Goal: Task Accomplishment & Management: Complete application form

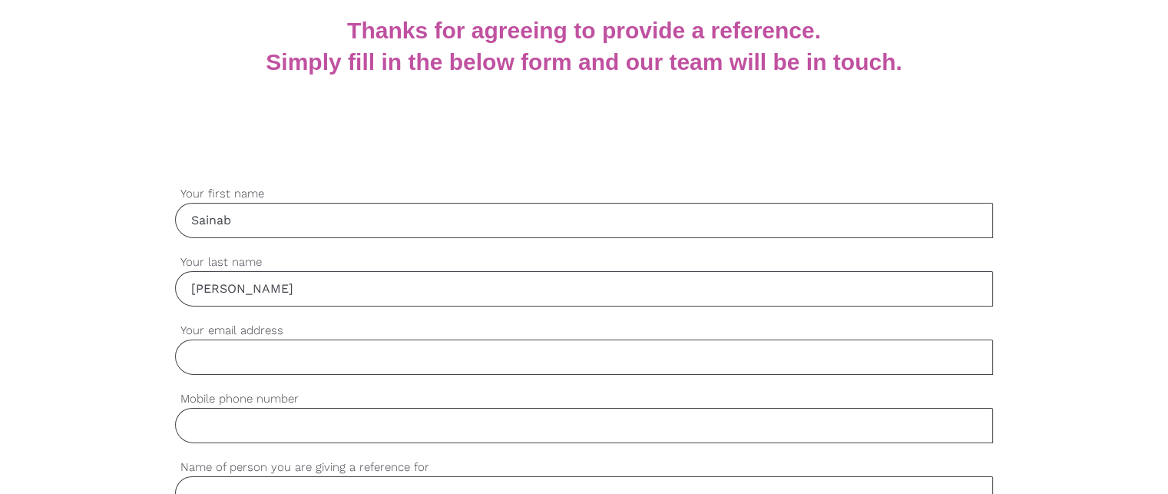
type input "[PERSON_NAME]"
click at [232, 363] on input "Your email address" at bounding box center [584, 356] width 818 height 35
type input "[EMAIL_ADDRESS][DOMAIN_NAME]"
click at [224, 426] on input "Mobile phone number" at bounding box center [584, 425] width 818 height 35
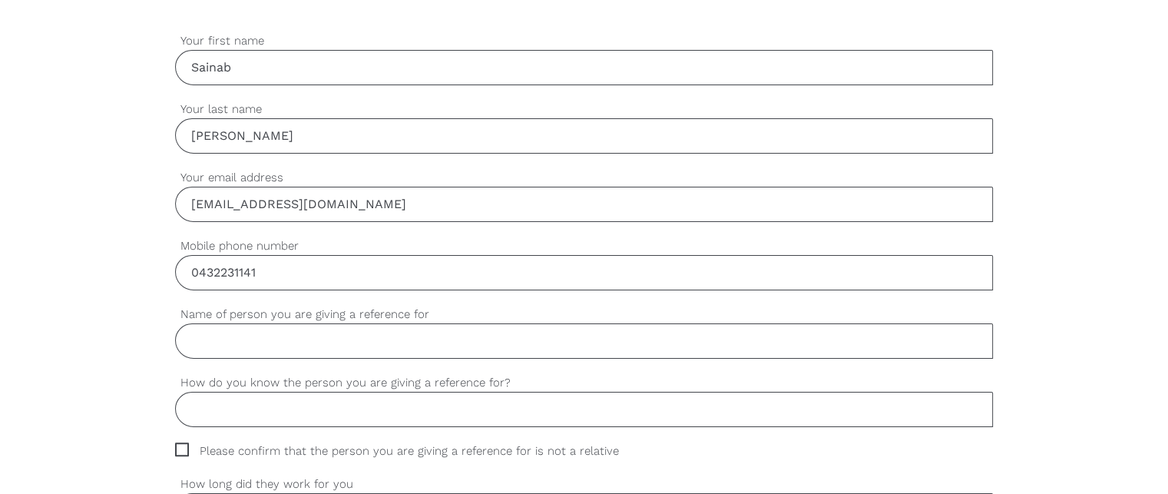
scroll to position [471, 0]
type input "0432231141"
click at [200, 340] on input "Name of person you are giving a reference for" at bounding box center [584, 339] width 818 height 35
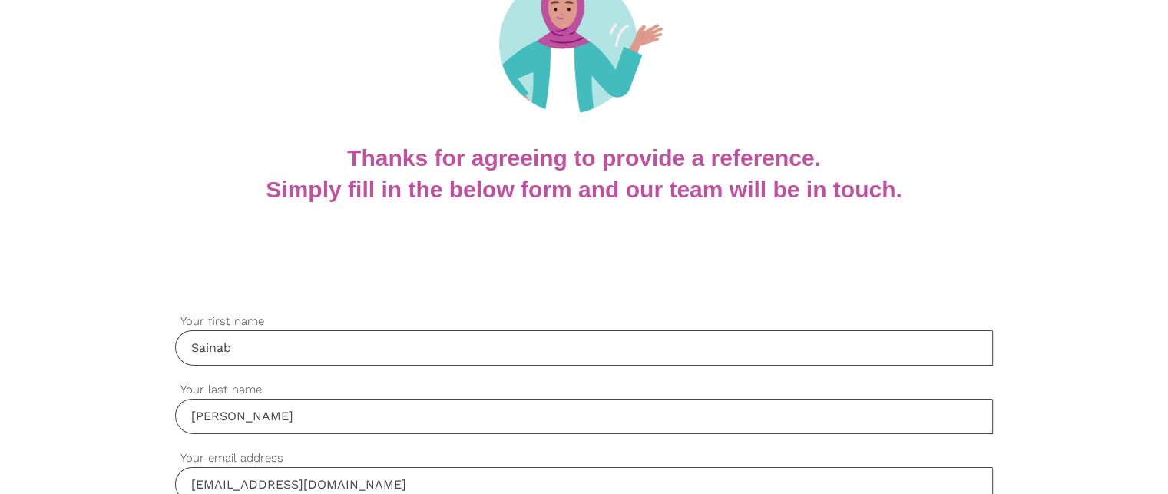
scroll to position [0, 0]
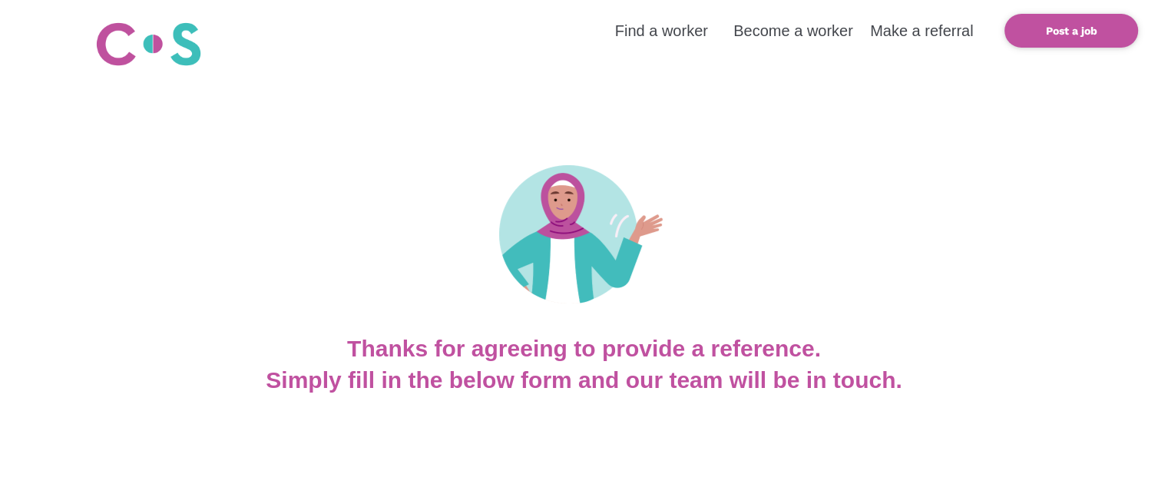
type input "[PERSON_NAME]"
click at [366, 233] on div at bounding box center [584, 202] width 1168 height 262
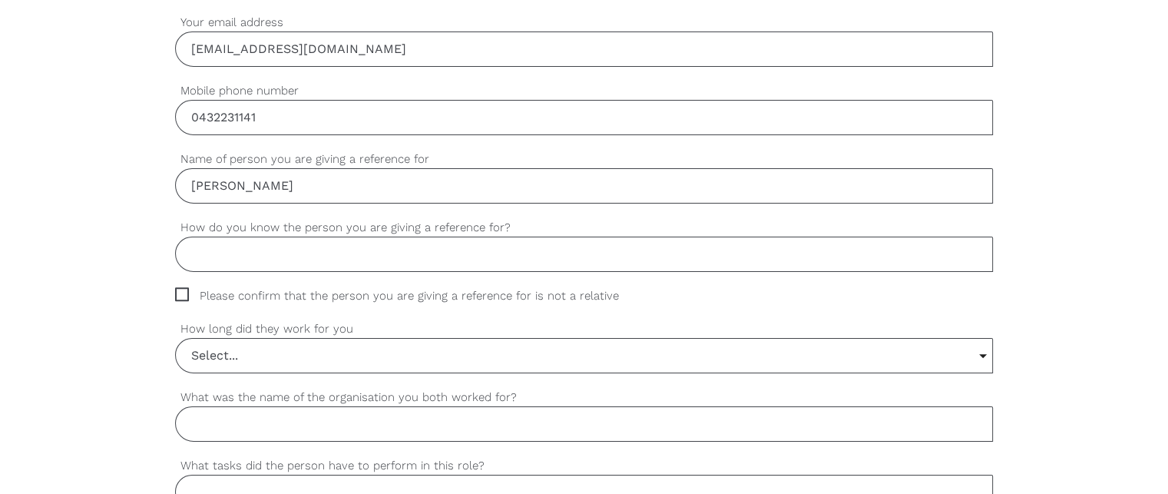
scroll to position [626, 0]
click at [240, 354] on input "Select..." at bounding box center [584, 355] width 816 height 34
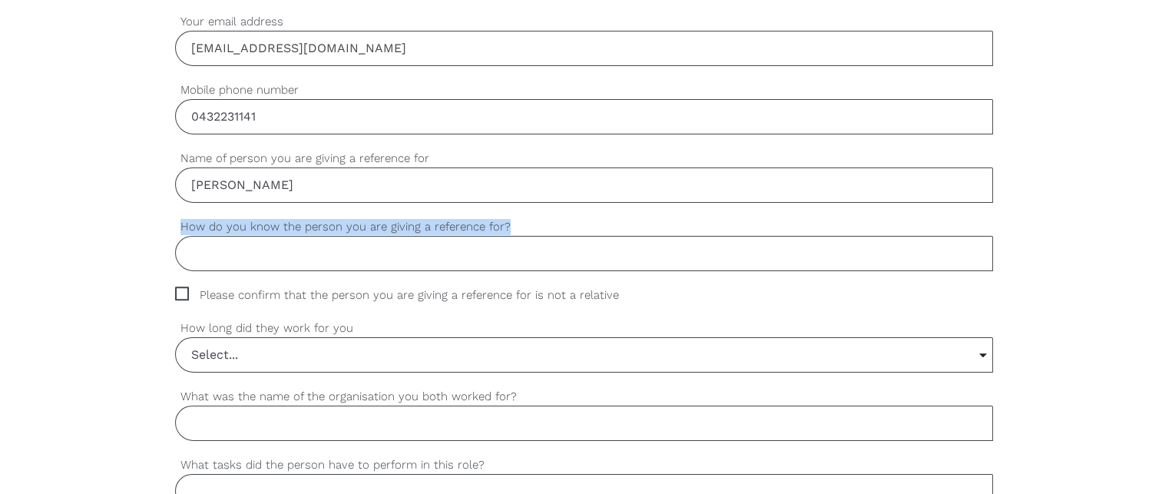
drag, startPoint x: 180, startPoint y: 226, endPoint x: 513, endPoint y: 230, distance: 332.4
click at [513, 230] on label "How do you know the person you are giving a reference for?" at bounding box center [584, 227] width 818 height 18
copy label "How do you know the person you are giving a reference for?"
click at [195, 258] on input "How do you know the person you are giving a reference for?" at bounding box center [584, 253] width 818 height 35
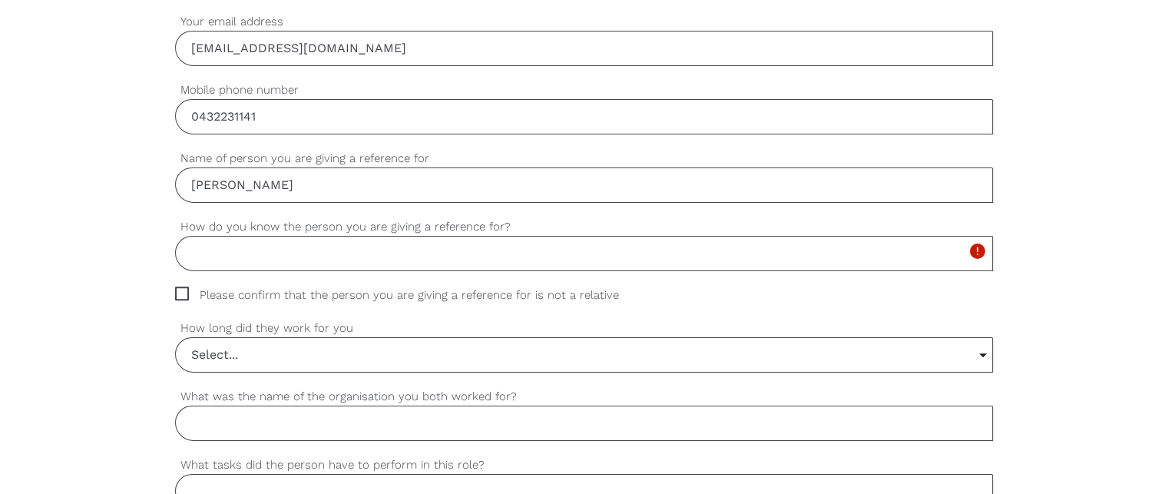
click at [182, 290] on span "Please confirm that the person you are giving a reference for is not a relative" at bounding box center [411, 295] width 473 height 18
click at [182, 290] on input "Please confirm that the person you are giving a reference for is not a relative" at bounding box center [180, 291] width 10 height 10
checkbox input "true"
click at [202, 253] on input "How do you know the person you are giving a reference for?" at bounding box center [584, 253] width 818 height 35
drag, startPoint x: 177, startPoint y: 223, endPoint x: 507, endPoint y: 225, distance: 329.4
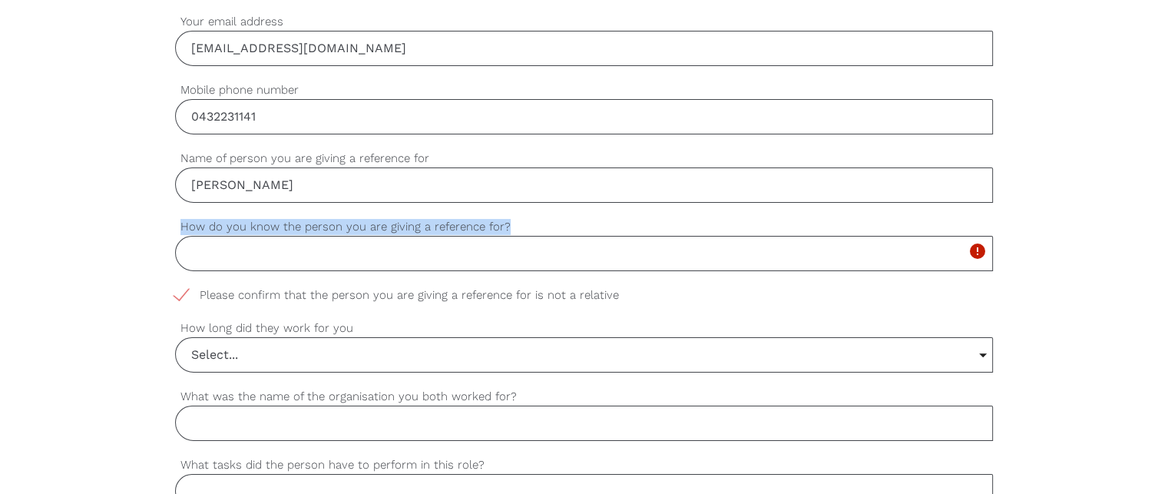
click at [507, 225] on label "How do you know the person you are giving a reference for?" at bounding box center [584, 227] width 818 height 18
copy label "How do you know the person you are giving a reference for?"
click at [200, 247] on input "How do you know the person you are giving a reference for?" at bounding box center [584, 253] width 818 height 35
paste input "I have known [PERSON_NAME] through our work together at the [DEMOGRAPHIC_DATA] …"
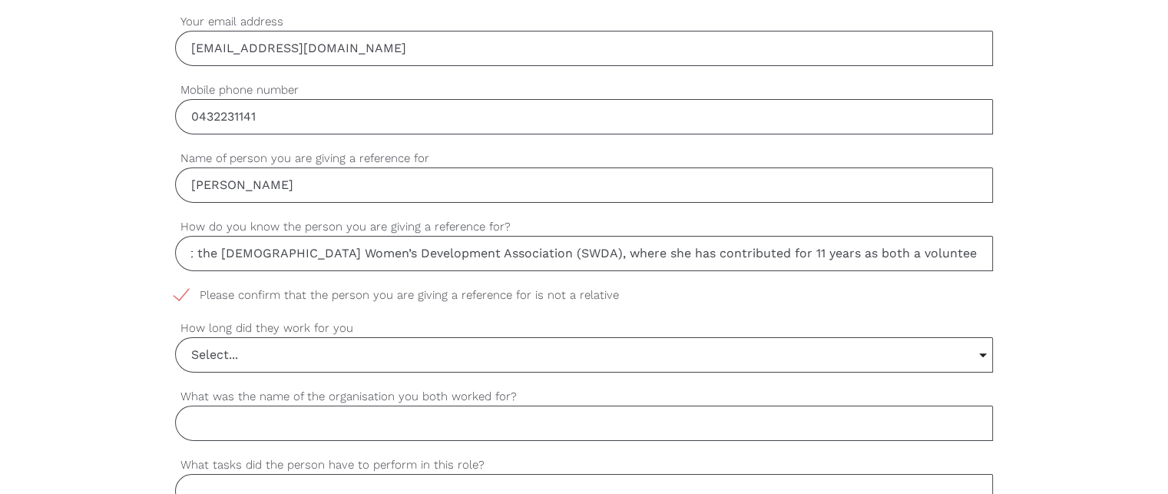
scroll to position [0, 370]
type input "I have known [PERSON_NAME] through our work together at the [DEMOGRAPHIC_DATA] …"
click at [315, 355] on input "Select..." at bounding box center [584, 355] width 816 height 34
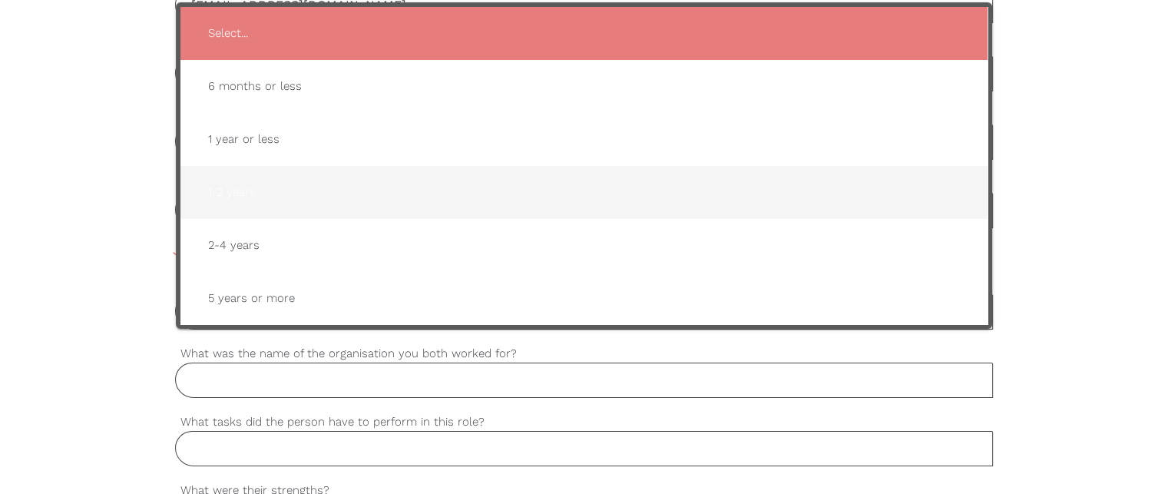
scroll to position [653, 0]
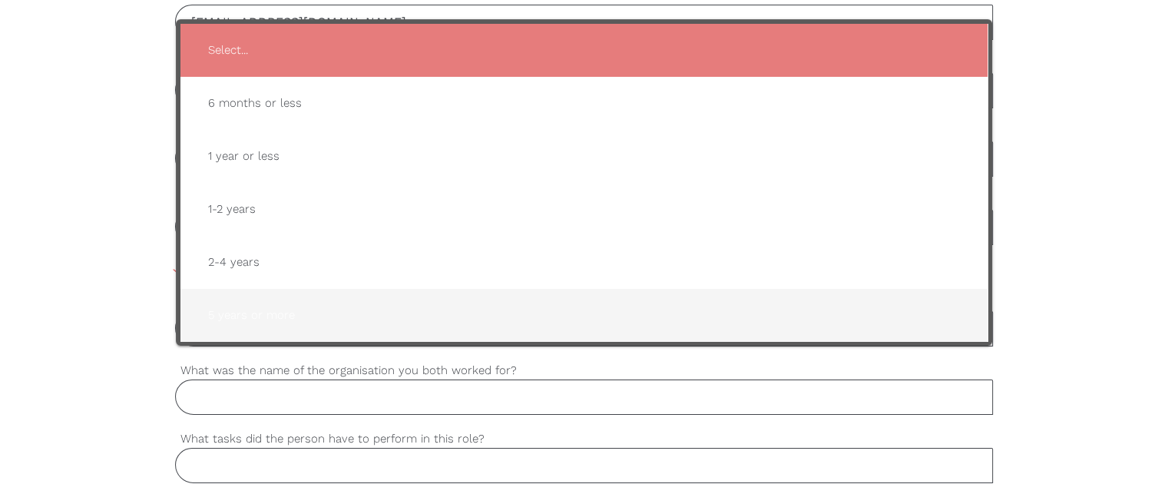
click at [273, 315] on span "5 years or more" at bounding box center [584, 315] width 776 height 38
type input "5 years or more"
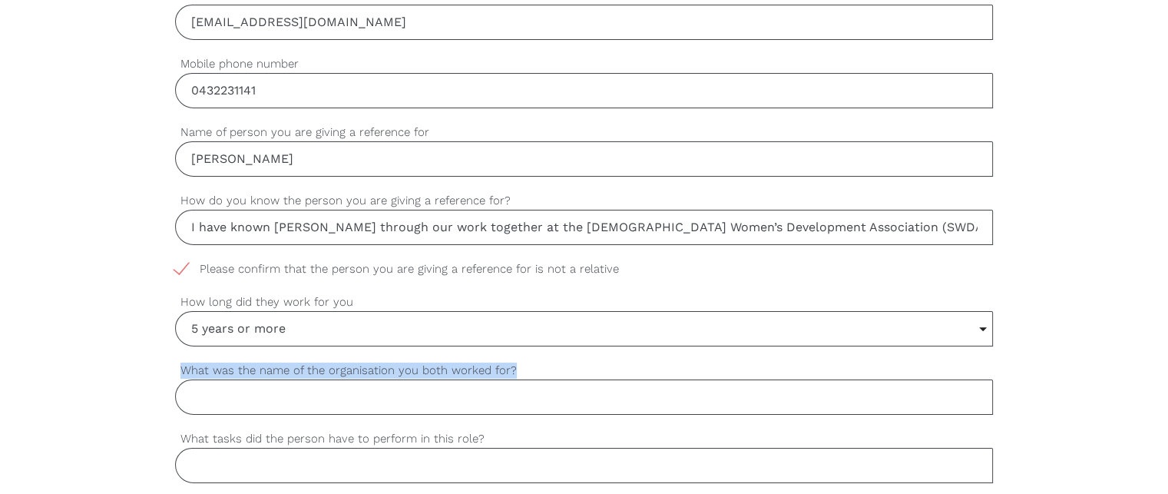
drag, startPoint x: 183, startPoint y: 369, endPoint x: 516, endPoint y: 373, distance: 333.2
click at [516, 373] on label "What was the name of the organisation you both worked for?" at bounding box center [584, 371] width 818 height 18
copy label "What was the name of the organisation you both worked for?"
click at [184, 396] on input "What was the name of the organisation you both worked for?" at bounding box center [584, 396] width 818 height 35
paste input "The organisation we both worked for is the [DEMOGRAPHIC_DATA] Women’s Developme…"
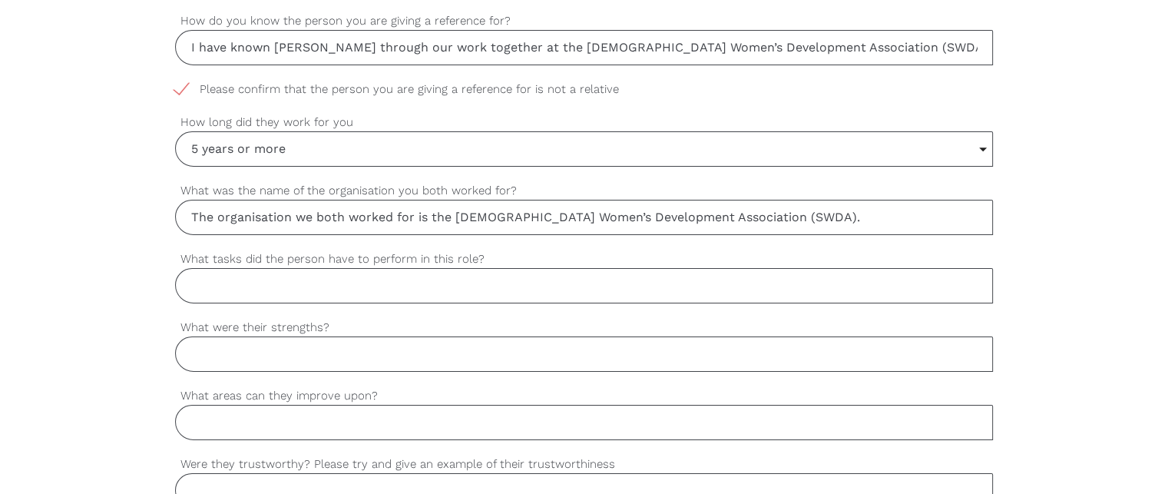
scroll to position [835, 0]
type input "The organisation we both worked for is the [DEMOGRAPHIC_DATA] Women’s Developme…"
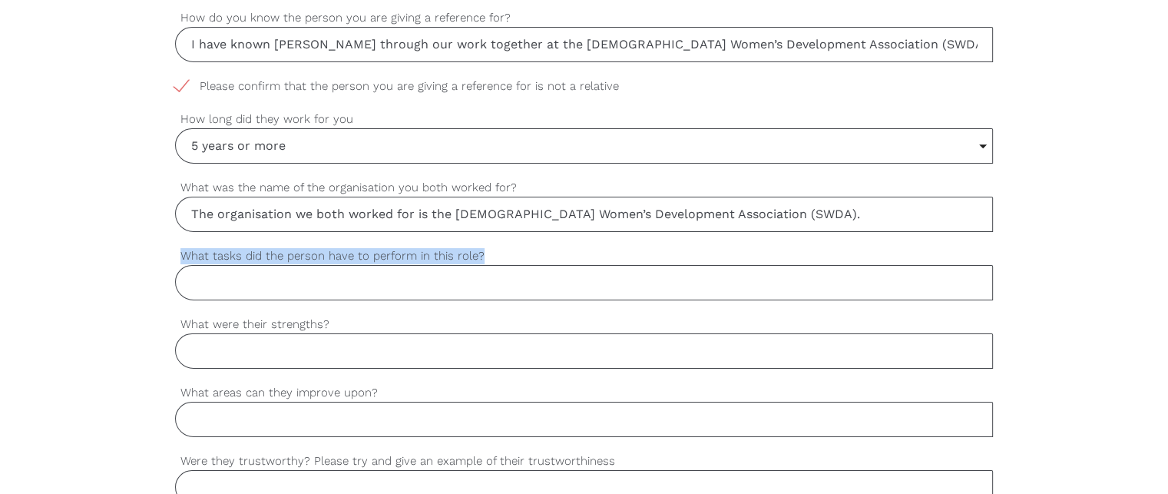
drag, startPoint x: 180, startPoint y: 254, endPoint x: 491, endPoint y: 257, distance: 311.7
click at [491, 257] on label "What tasks did the person have to perform in this role?" at bounding box center [584, 256] width 818 height 18
copy label "What tasks did the person have to perform in this role?"
click at [193, 279] on input "What tasks did the person have to perform in this role?" at bounding box center [584, 282] width 818 height 35
paste input "[PERSON_NAME]’s role at SWDA involved a range of responsibilities, including su…"
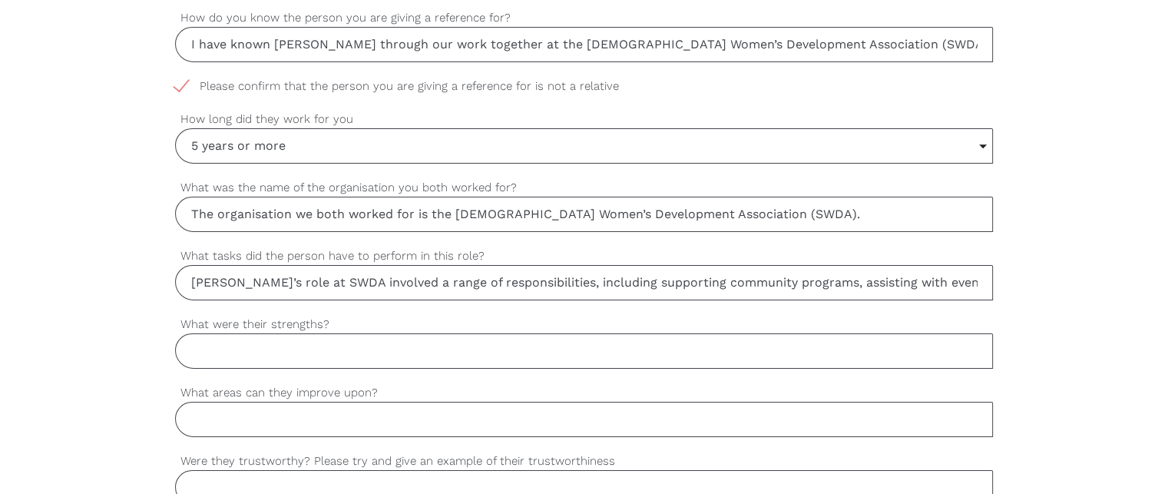
scroll to position [0, 1612]
click at [334, 283] on input "[PERSON_NAME]’s role at SWDA involved a range of responsibilities, including su…" at bounding box center [584, 282] width 818 height 35
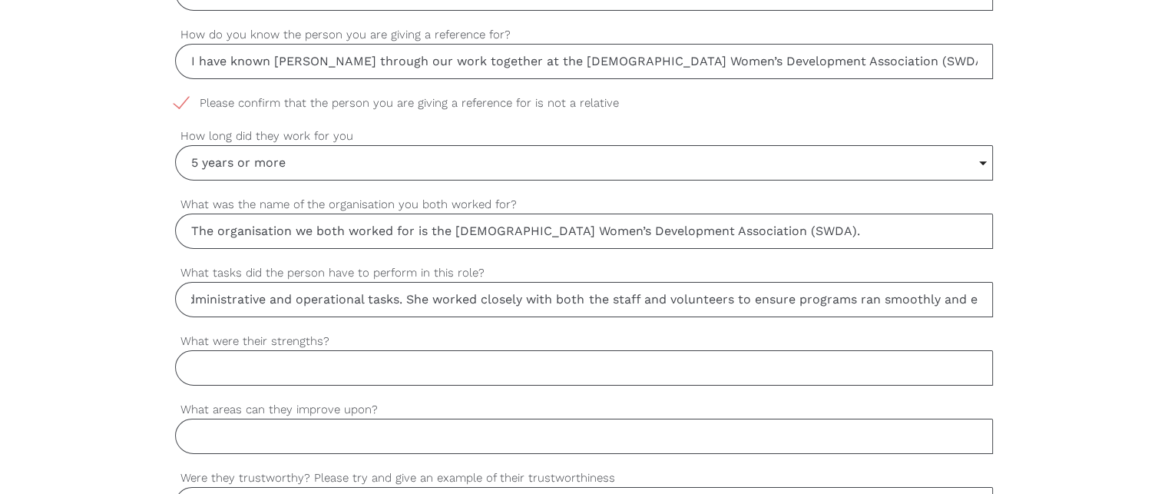
scroll to position [817, 0]
type input "[PERSON_NAME]’s role at SWDA involved a range of responsibilities, including su…"
drag, startPoint x: 184, startPoint y: 338, endPoint x: 330, endPoint y: 341, distance: 145.9
click at [330, 341] on label "What were their strengths?" at bounding box center [584, 343] width 818 height 18
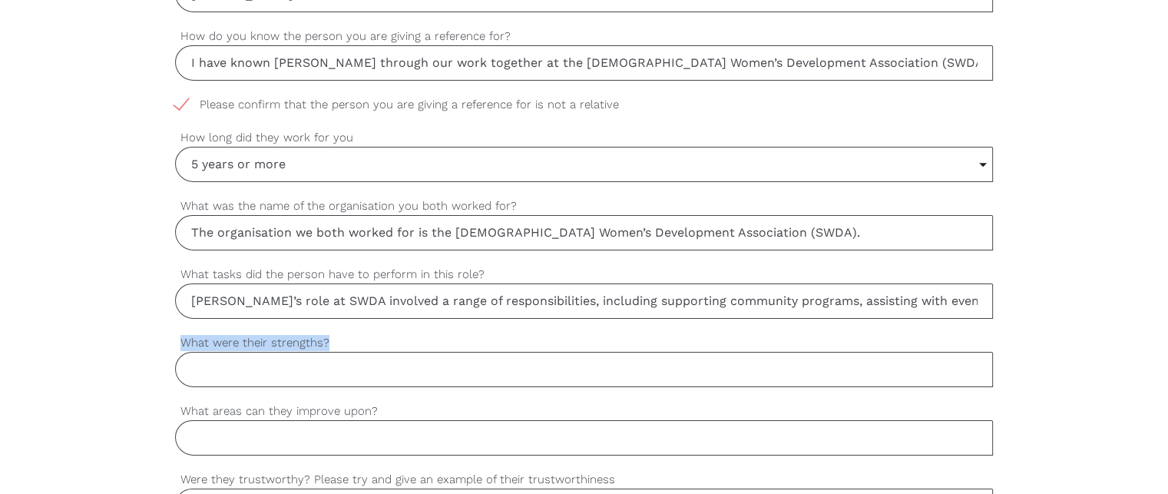
copy label "What were their strengths?"
click at [384, 337] on label "What were their strengths?" at bounding box center [584, 343] width 818 height 18
click at [384, 352] on input "What were their strengths?" at bounding box center [584, 369] width 818 height 35
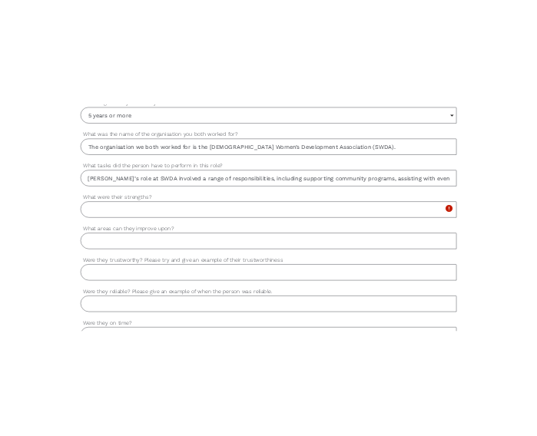
scroll to position [958, 0]
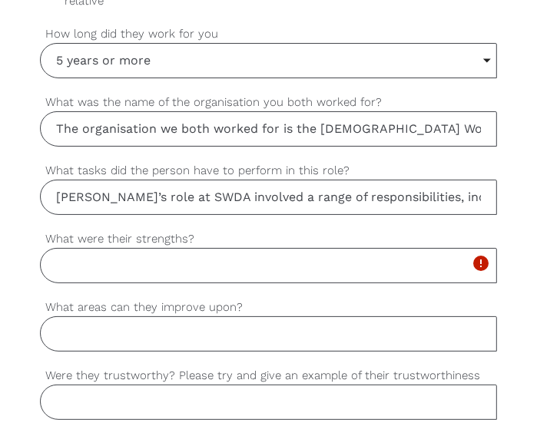
click at [59, 261] on input "What were their strengths?" at bounding box center [268, 265] width 456 height 35
paste input "[PERSON_NAME] is highly dedicated, reliable, and compassionate. She demonstrate…"
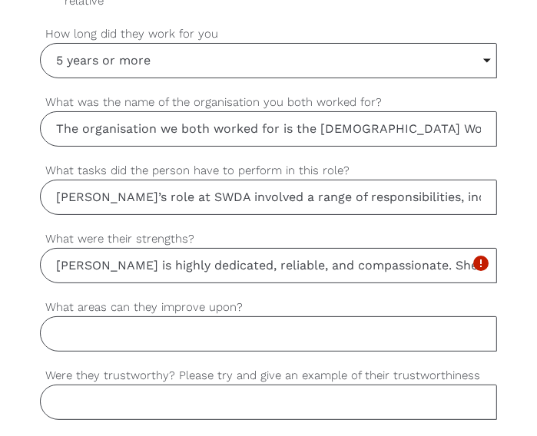
scroll to position [0, 1882]
type input "[PERSON_NAME] is highly dedicated, reliable, and compassionate. She demonstrate…"
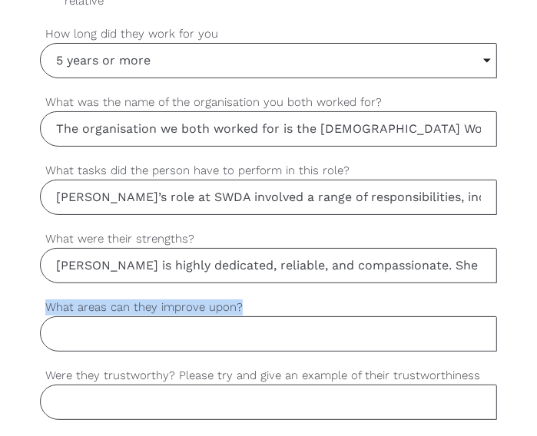
drag, startPoint x: 46, startPoint y: 306, endPoint x: 250, endPoint y: 300, distance: 204.3
click at [250, 300] on label "What areas can they improve upon?" at bounding box center [268, 308] width 456 height 18
copy label "What areas can they improve upon?"
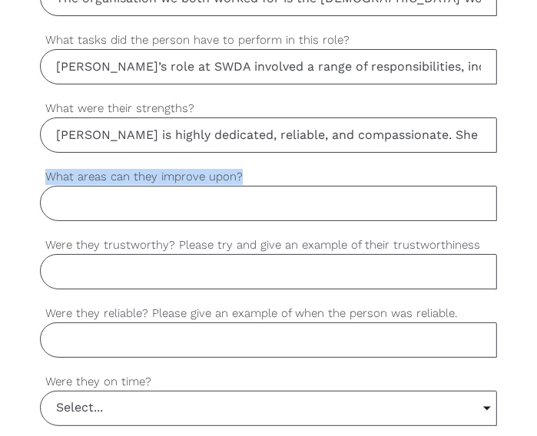
scroll to position [1090, 0]
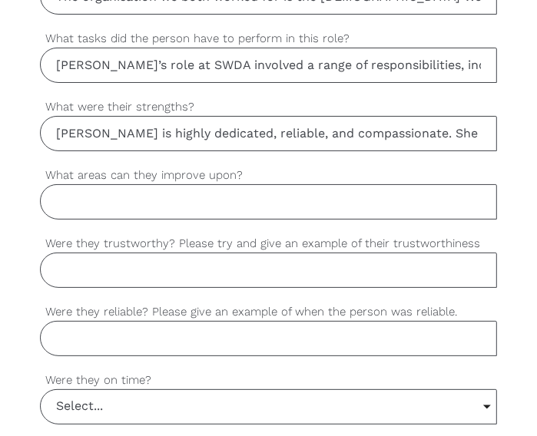
click at [57, 201] on input "What areas can they improve upon?" at bounding box center [268, 201] width 456 height 35
paste input "[PERSON_NAME] is highly skilled and dedicated, but like many people, she contin…"
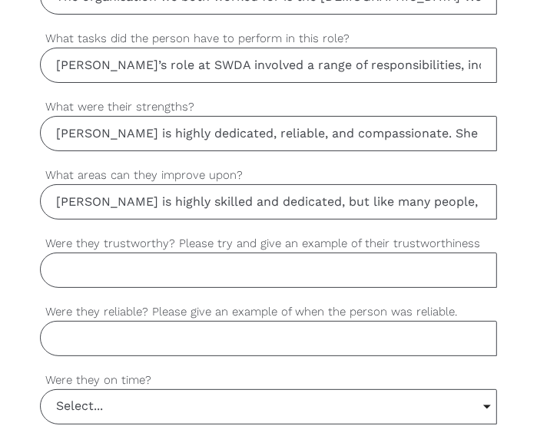
scroll to position [0, 1505]
type input "[PERSON_NAME] is highly skilled and dedicated, but like many people, she contin…"
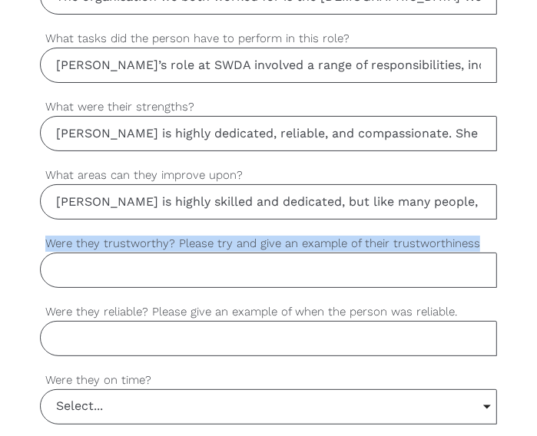
drag, startPoint x: 45, startPoint y: 240, endPoint x: 474, endPoint y: 245, distance: 429.2
click at [474, 245] on label "Were they trustworthy? Please try and give an example of their trustworthiness" at bounding box center [268, 244] width 456 height 18
copy label "Were they trustworthy? Please try and give an example of their trustworthiness"
click at [69, 266] on input "Were they trustworthy? Please try and give an example of their trustworthiness" at bounding box center [268, 270] width 456 height 35
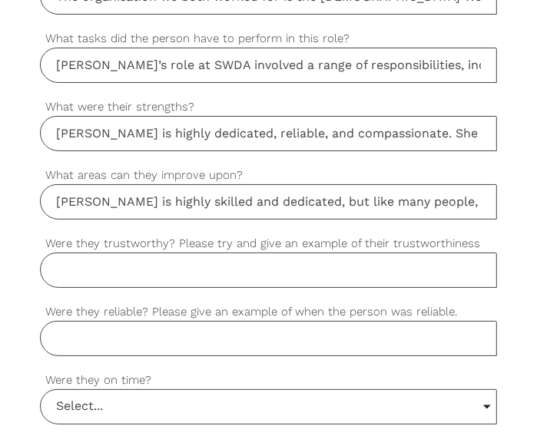
paste input "Yes, [PERSON_NAME] is very trustworthy. For example, during her time at [GEOGRA…"
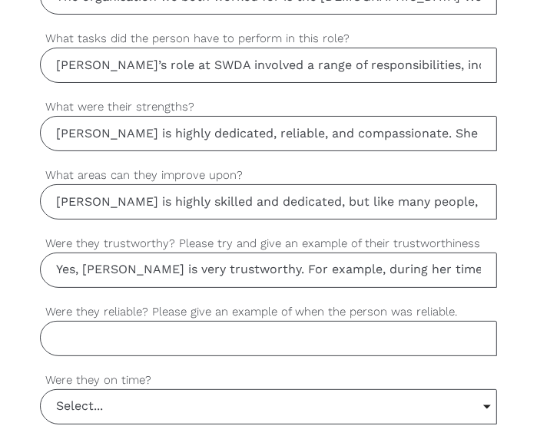
scroll to position [0, 2191]
type input "Yes, [PERSON_NAME] is very trustworthy. For example, during her time at [GEOGRA…"
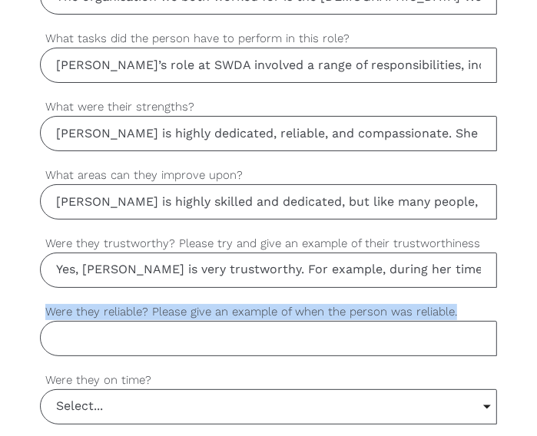
drag, startPoint x: 45, startPoint y: 309, endPoint x: 461, endPoint y: 306, distance: 416.1
click at [461, 306] on label "Were they reliable? Please give an example of when the person was reliable." at bounding box center [268, 312] width 456 height 18
copy label "Were they reliable? Please give an example of when the person was reliable."
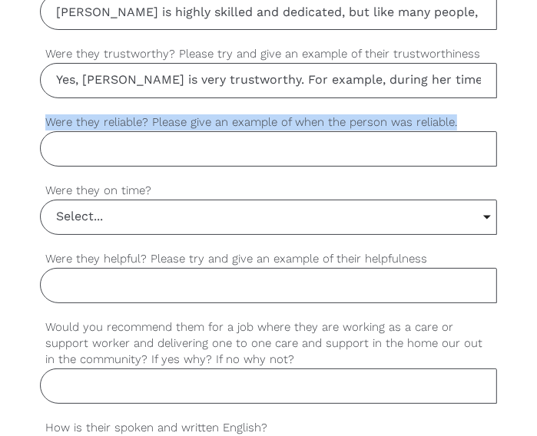
scroll to position [1281, 0]
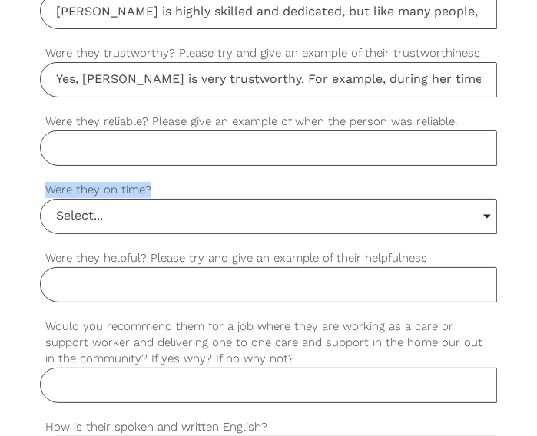
drag, startPoint x: 46, startPoint y: 183, endPoint x: 159, endPoint y: 180, distance: 112.9
click at [159, 181] on label "Were they on time?" at bounding box center [268, 190] width 456 height 18
click at [138, 216] on input "Select..." at bounding box center [268, 217] width 455 height 34
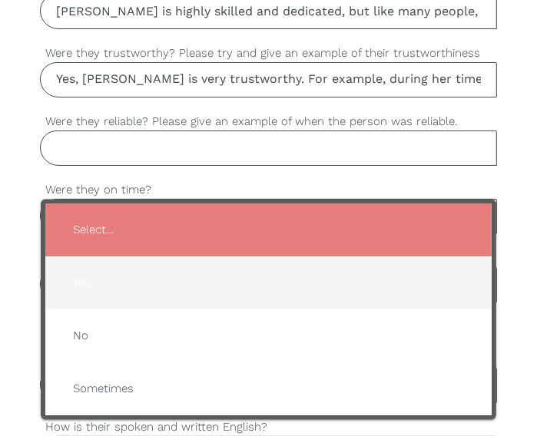
click at [79, 272] on span "Yes" at bounding box center [268, 284] width 415 height 38
type input "Yes"
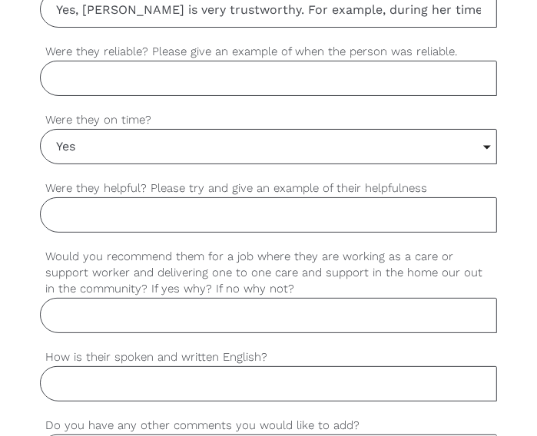
scroll to position [1364, 0]
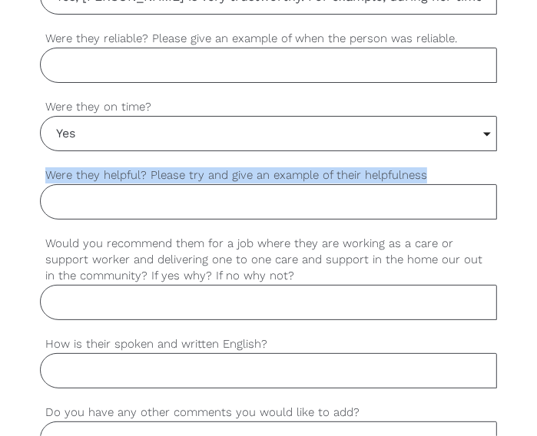
drag, startPoint x: 48, startPoint y: 170, endPoint x: 435, endPoint y: 165, distance: 387.0
click at [435, 167] on label "Were they helpful? Please try and give an example of their helpfulness" at bounding box center [268, 176] width 456 height 18
copy label "Were they helpful? Please try and give an example of their helpfulness"
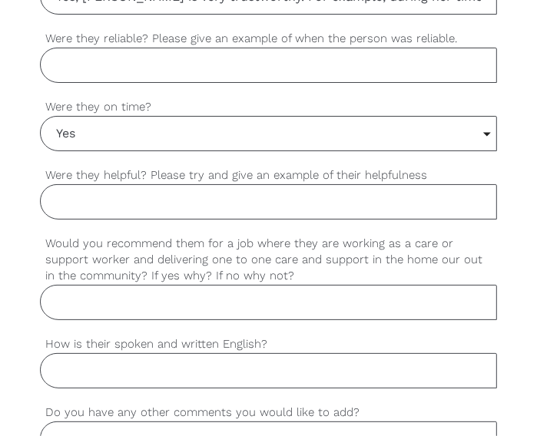
click at [60, 201] on input "Were they helpful? Please try and give an example of their helpfulness" at bounding box center [268, 201] width 456 height 35
drag, startPoint x: 60, startPoint y: 201, endPoint x: 40, endPoint y: 200, distance: 20.0
paste input "Yes, [PERSON_NAME] is extremely reliable. For example, during a large-scale com…"
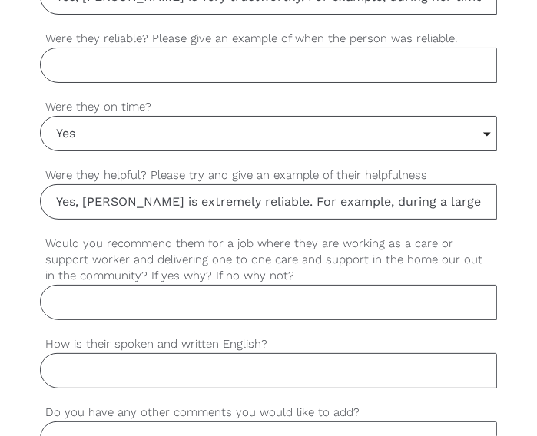
scroll to position [0, 2054]
type input "Yes, [PERSON_NAME] is extremely reliable. For example, during a large-scale com…"
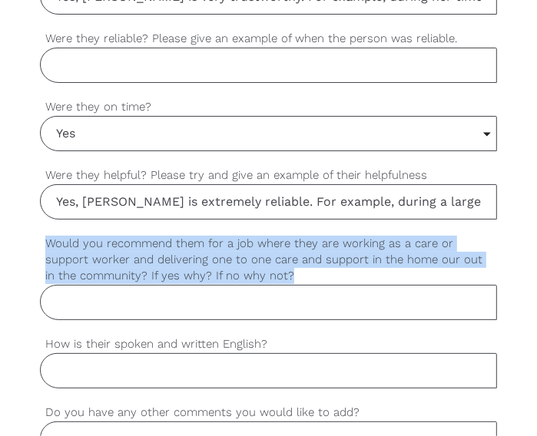
drag, startPoint x: 48, startPoint y: 238, endPoint x: 298, endPoint y: 275, distance: 253.0
click at [298, 275] on label "Would you recommend them for a job where they are working as a care or support …" at bounding box center [268, 260] width 456 height 50
copy label "Would you recommend them for a job where they are working as a care or support …"
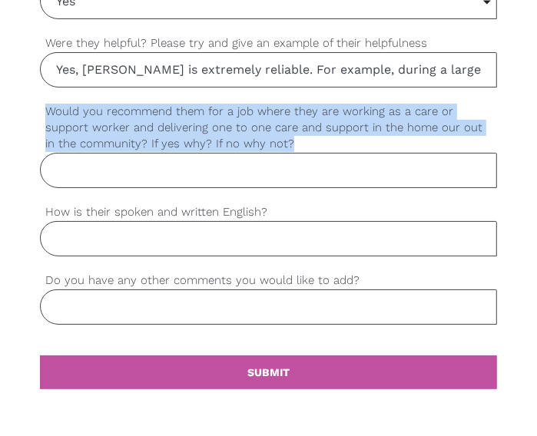
scroll to position [1505, 0]
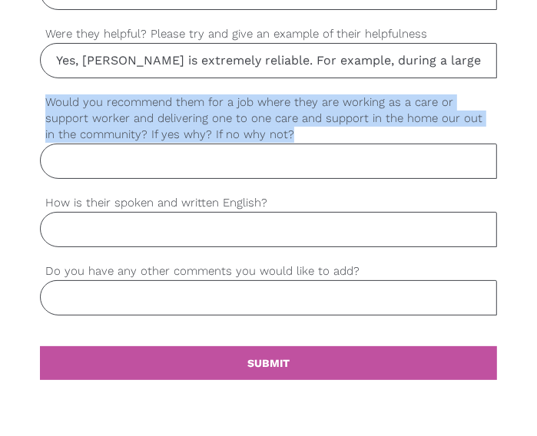
click at [57, 150] on input "Would you recommend them for a job where they are working as a care or support …" at bounding box center [268, 161] width 456 height 35
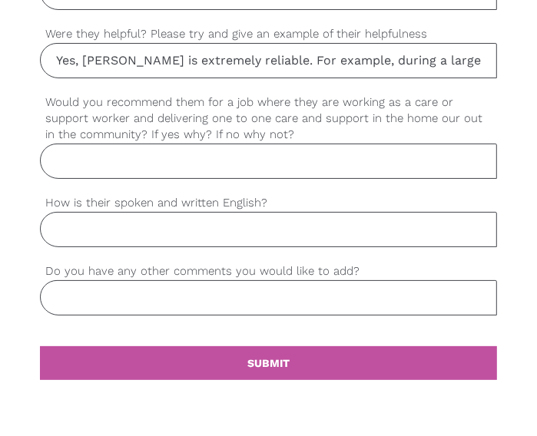
paste input "Yes, I would highly recommend [PERSON_NAME] for a role as a care or support wor…"
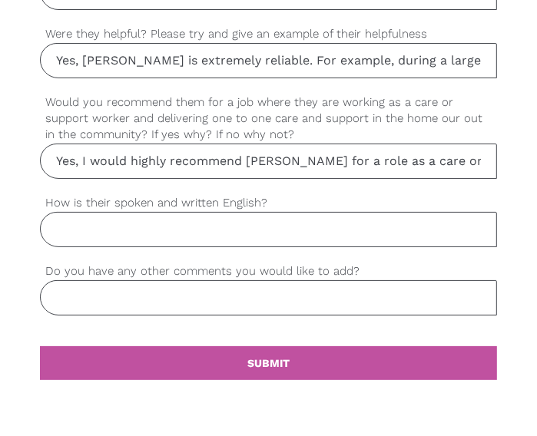
scroll to position [0, 2853]
type input "Yes, I would highly recommend [PERSON_NAME] for a role as a care or support wor…"
click at [75, 223] on input "How is their spoken and written English?" at bounding box center [268, 229] width 456 height 35
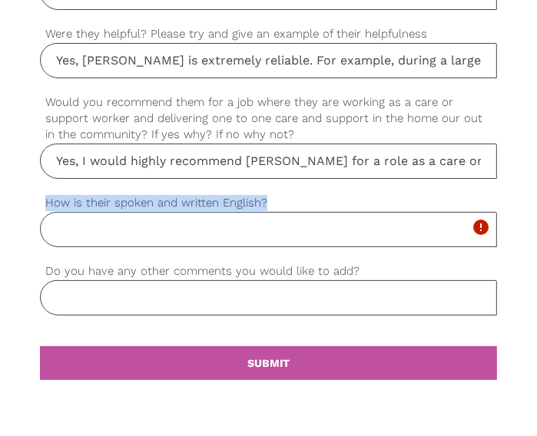
drag, startPoint x: 42, startPoint y: 197, endPoint x: 269, endPoint y: 193, distance: 227.3
click at [269, 194] on label "How is their spoken and written English?" at bounding box center [268, 203] width 456 height 18
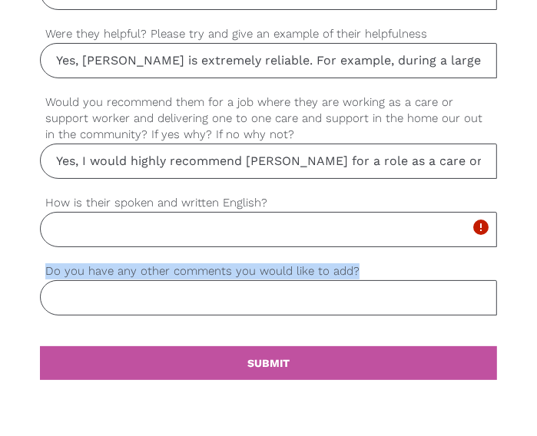
drag, startPoint x: 46, startPoint y: 266, endPoint x: 359, endPoint y: 265, distance: 313.2
click at [359, 265] on label "Do you have any other comments you would like to add?" at bounding box center [268, 272] width 456 height 18
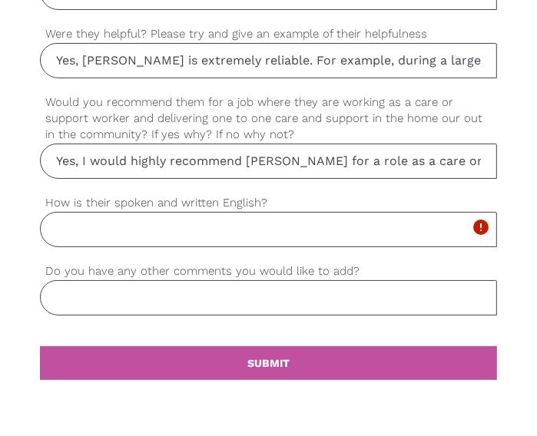
click at [58, 226] on input "How is their spoken and written English?" at bounding box center [268, 229] width 456 height 35
paste input "[PERSON_NAME] has very good spoken and written English. She communicates clearl…"
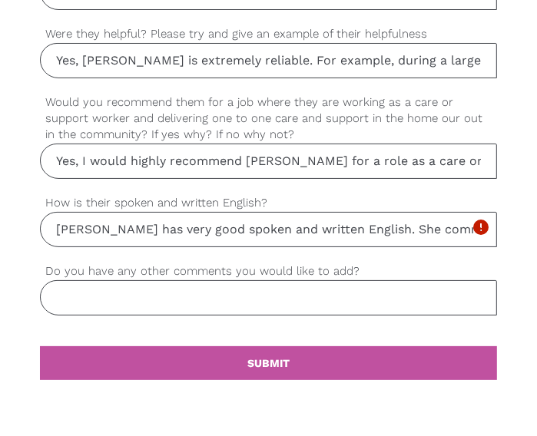
scroll to position [0, 1500]
type input "[PERSON_NAME] has very good spoken and written English. She communicates clearl…"
click at [70, 297] on input "Do you have any other comments you would like to add?" at bounding box center [268, 297] width 456 height 35
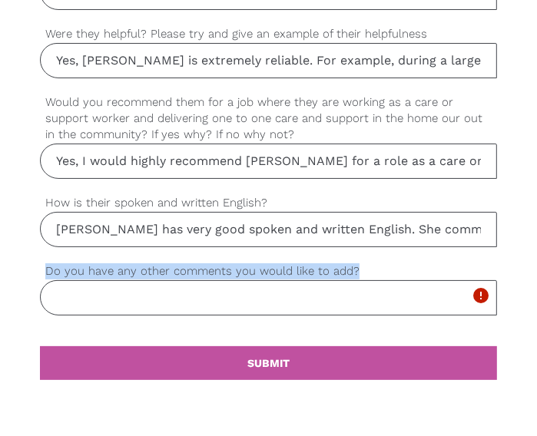
drag, startPoint x: 45, startPoint y: 265, endPoint x: 360, endPoint y: 263, distance: 314.8
click at [360, 263] on label "Do you have any other comments you would like to add?" at bounding box center [268, 272] width 456 height 18
click at [61, 291] on input "Do you have any other comments you would like to add?" at bounding box center [268, 297] width 456 height 35
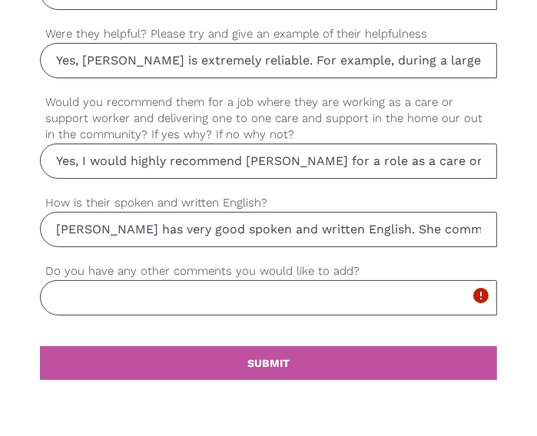
paste input "[PERSON_NAME] is an outstanding team member and community worker. Her dedicatio…"
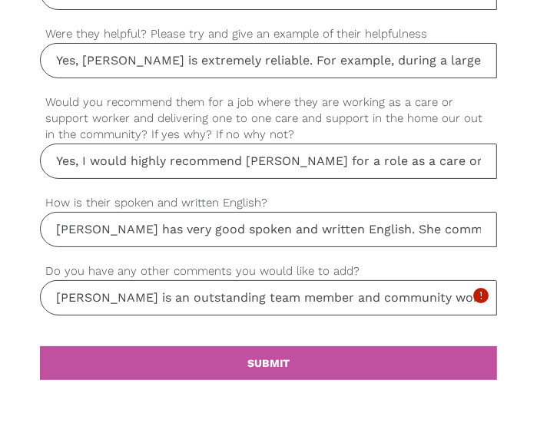
scroll to position [0, 2081]
type input "[PERSON_NAME] is an outstanding team member and community worker. Her dedicatio…"
click at [96, 224] on input "[PERSON_NAME] has very good spoken and written English. She communicates clearl…" at bounding box center [268, 229] width 456 height 35
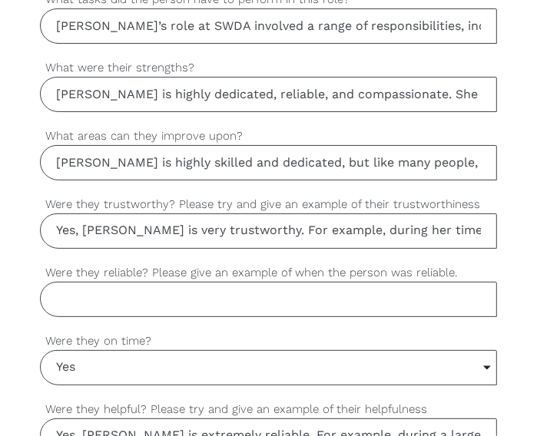
scroll to position [1127, 0]
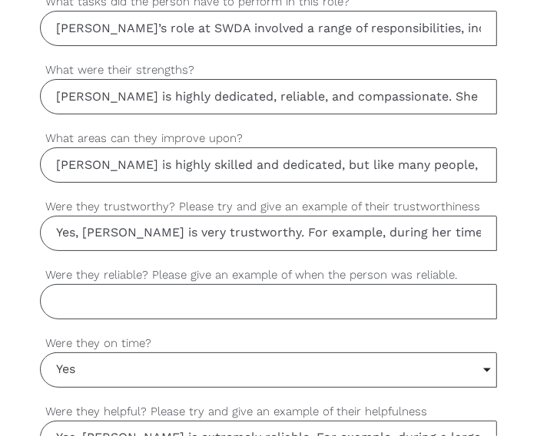
click at [63, 296] on input "Were they reliable? Please give an example of when the person was reliable." at bounding box center [268, 301] width 456 height 35
paste input "Yes, [PERSON_NAME] is extremely reliable. For example, during a large-scale com…"
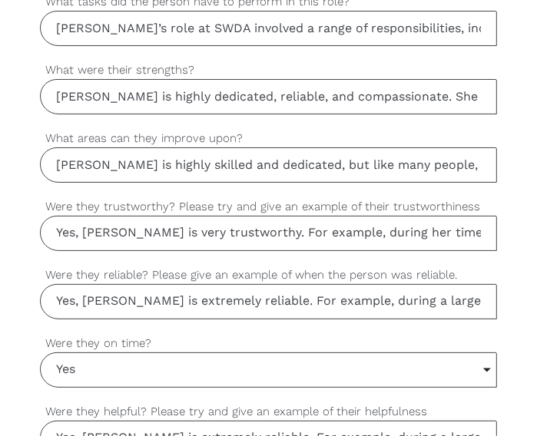
scroll to position [0, 2054]
type input "Yes, [PERSON_NAME] is extremely reliable. For example, during a large-scale com…"
click at [98, 230] on input "Yes, [PERSON_NAME] is very trustworthy. For example, during her time at [GEOGRA…" at bounding box center [268, 233] width 456 height 35
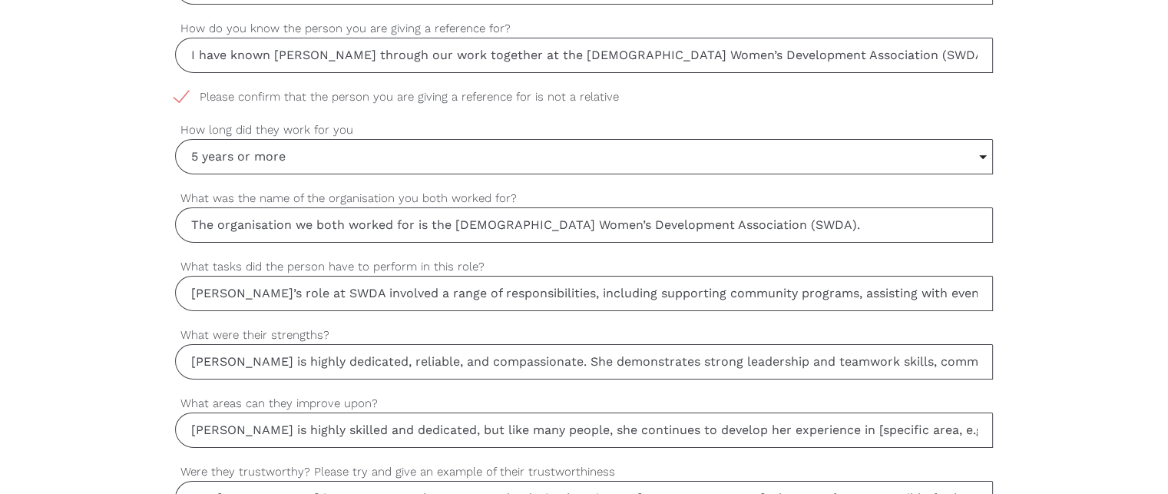
scroll to position [823, 0]
click at [200, 154] on input "5 years or more" at bounding box center [584, 158] width 816 height 34
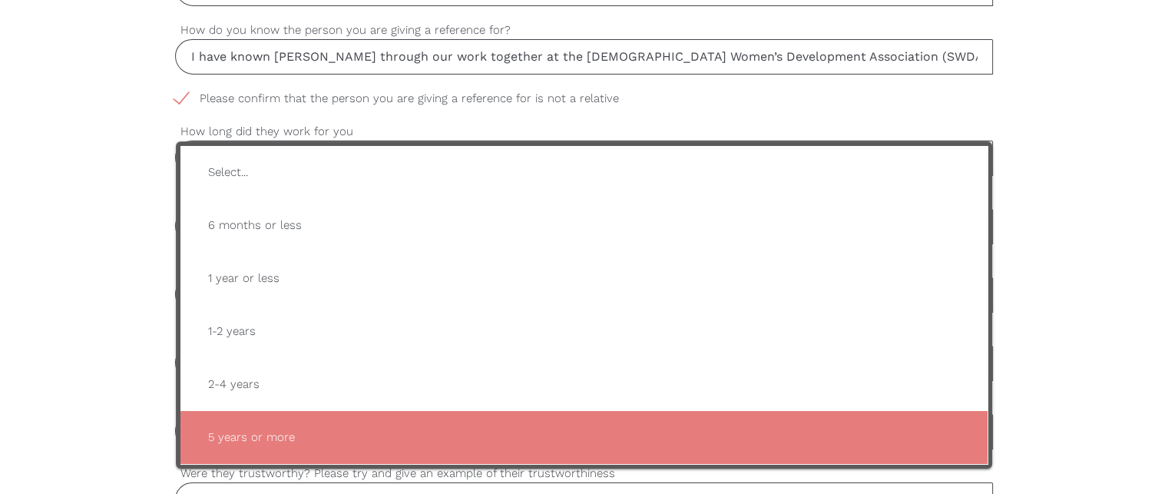
click at [0, 298] on div "settings Sainab Your first name settings Sheikh Your last name settings [EMAIL_…" at bounding box center [584, 370] width 1168 height 1442
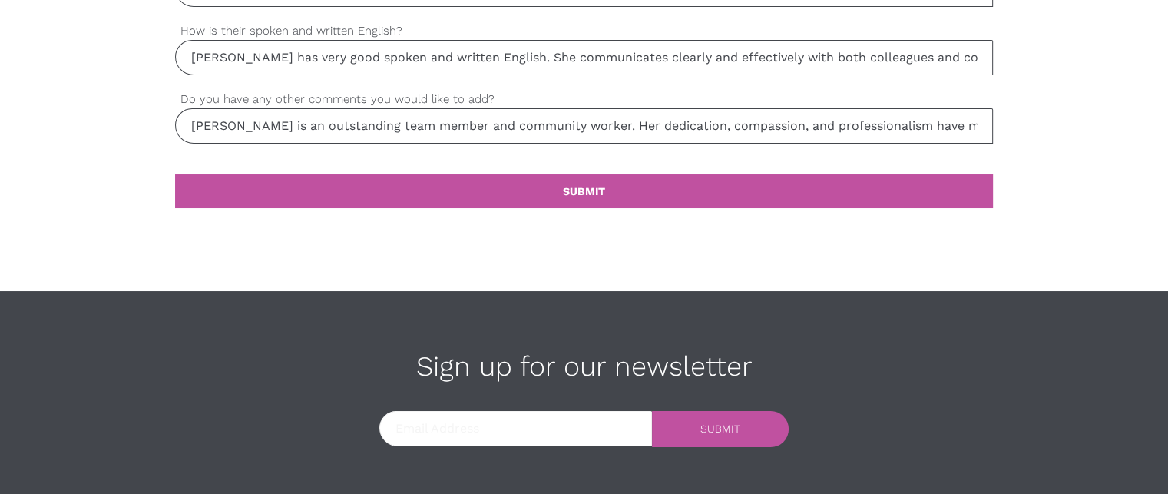
scroll to position [1626, 0]
